Goal: Information Seeking & Learning: Learn about a topic

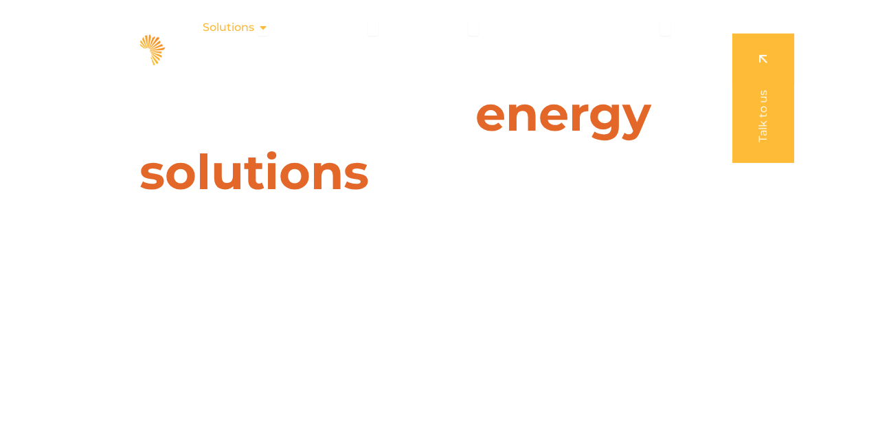
click at [232, 31] on span "Solutions" at bounding box center [229, 27] width 52 height 16
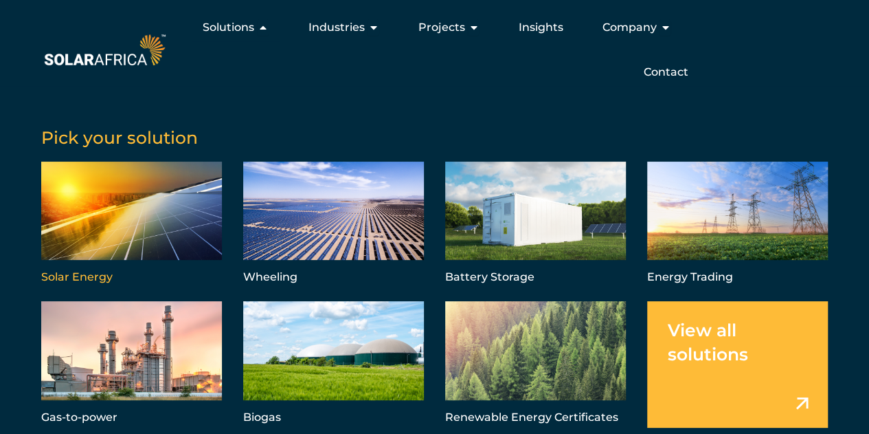
click at [120, 202] on link "Menu" at bounding box center [131, 224] width 181 height 126
